Goal: Task Accomplishment & Management: Complete application form

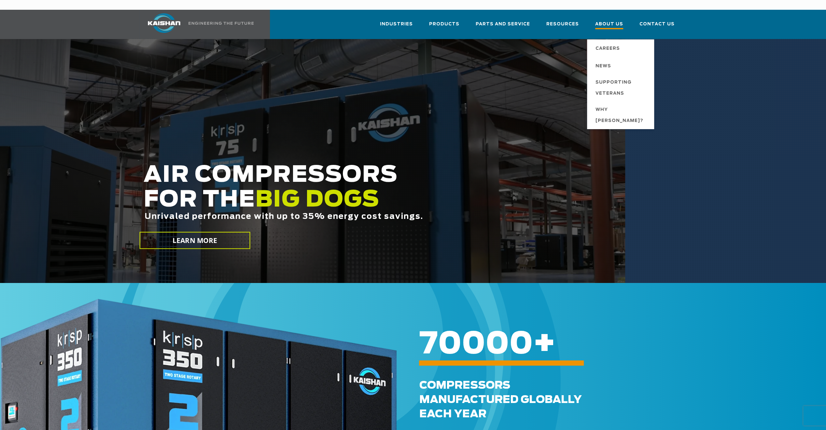
click at [616, 21] on span "About Us" at bounding box center [609, 25] width 28 height 9
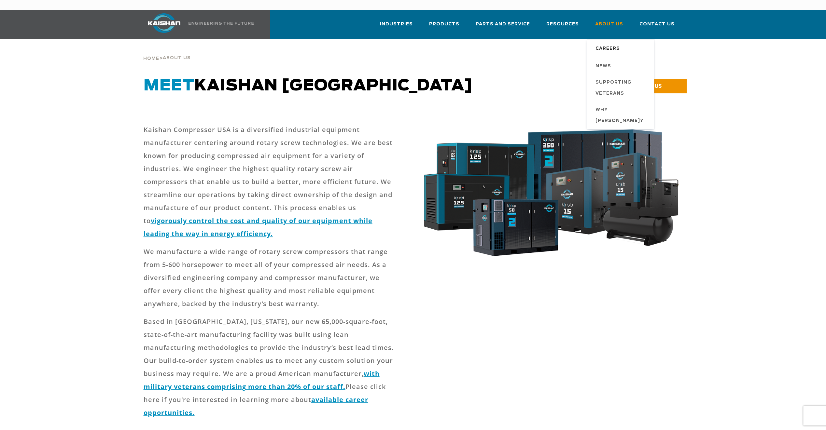
click at [614, 43] on span "Careers" at bounding box center [607, 48] width 24 height 11
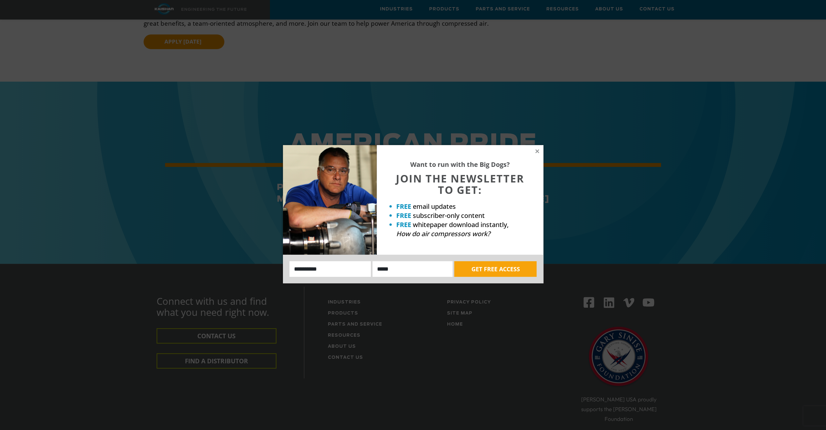
scroll to position [130, 0]
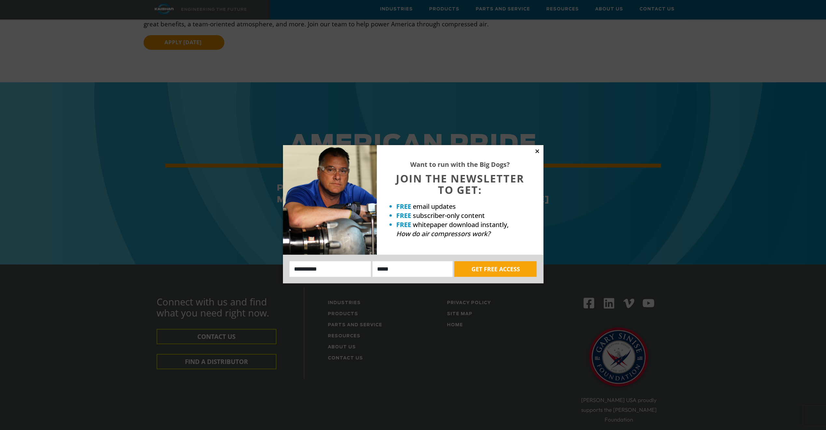
click at [537, 152] on icon at bounding box center [537, 151] width 4 height 4
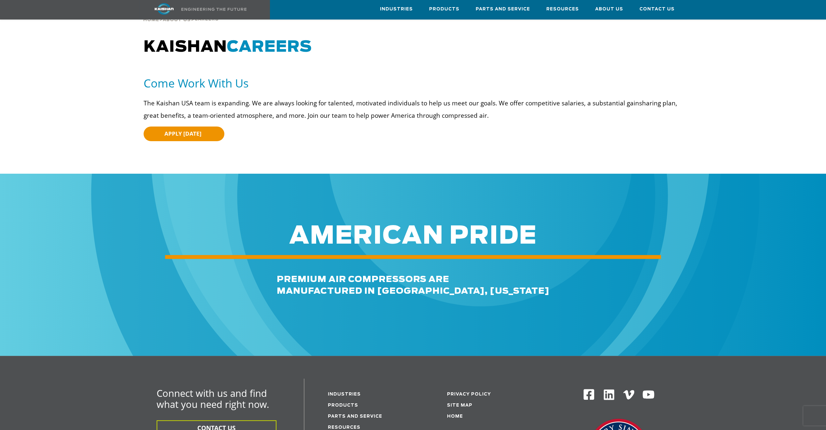
scroll to position [38, 0]
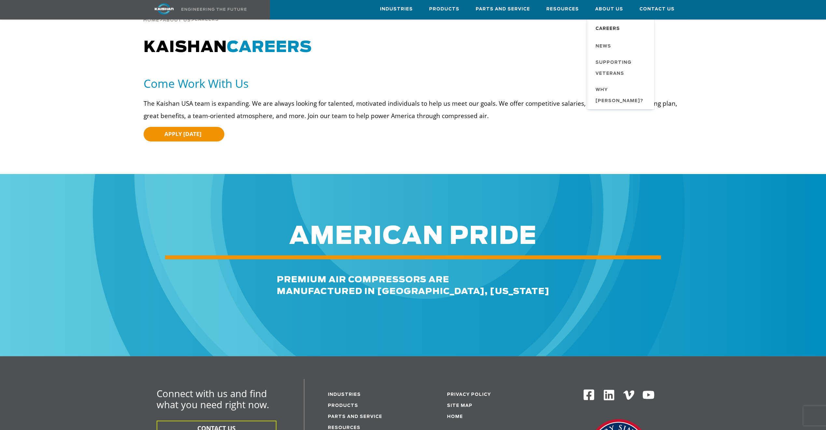
click at [614, 30] on span "Careers" at bounding box center [607, 28] width 24 height 11
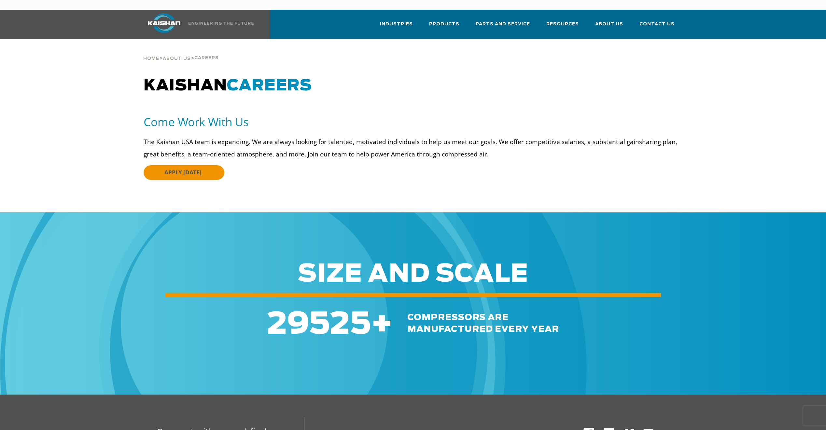
click at [197, 169] on span "APPLY [DATE]" at bounding box center [182, 172] width 37 height 7
